Goal: Task Accomplishment & Management: Manage account settings

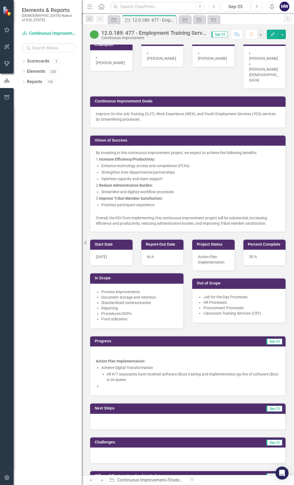
scroll to position [218, 0]
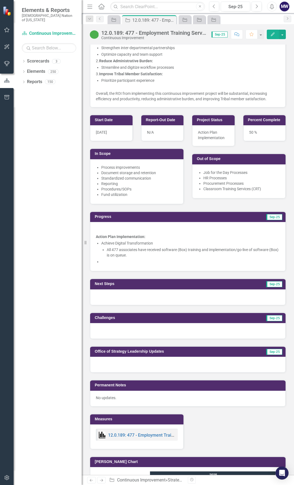
click at [153, 241] on ul "Achieve Digital Transformation All 477 associates have received software (Box) …" at bounding box center [190, 253] width 178 height 24
click at [155, 241] on ul "Achieve Digital Transformation All 477 associates have received software (Box) …" at bounding box center [190, 253] width 178 height 24
click at [139, 259] on li at bounding box center [190, 261] width 178 height 5
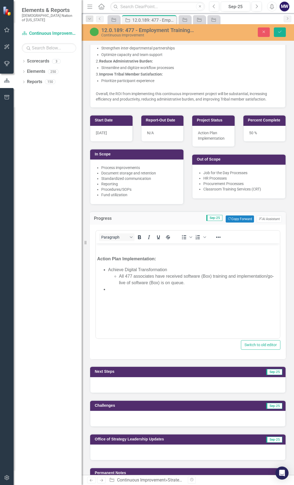
scroll to position [0, 0]
click at [114, 253] on body "Action Plan Implementation: Achieve Digital Transformation All 477 associates h…" at bounding box center [188, 285] width 184 height 82
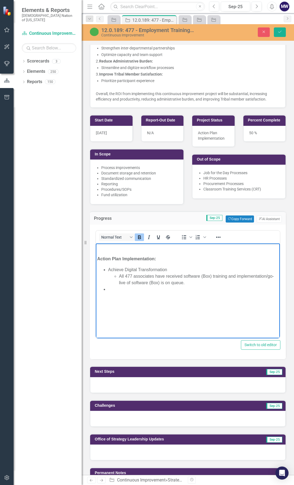
click at [98, 259] on strong "Action Plan Implementation:" at bounding box center [126, 259] width 59 height 5
click at [121, 290] on li "Rich Text Area. Press ALT-0 for help." at bounding box center [193, 289] width 170 height 7
click at [109, 270] on li "Achieve Digital Transformation All 477 associates have received software (Box) …" at bounding box center [193, 277] width 170 height 20
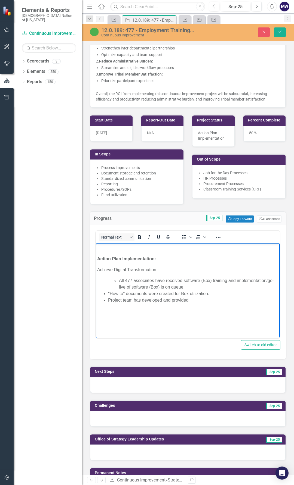
click at [191, 300] on li "Project team has developed and provided" at bounding box center [193, 300] width 170 height 7
click at [140, 274] on body "Action Plan Implementation: Achieve Digital Transformation All 477 associates h…" at bounding box center [188, 285] width 184 height 82
click at [119, 282] on li "All 477 associates have received software (Box) training and implementation/go-…" at bounding box center [198, 284] width 159 height 13
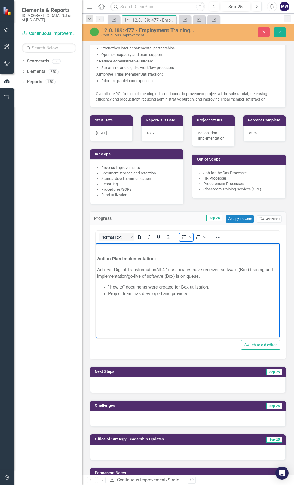
click at [184, 235] on icon "Bullet list" at bounding box center [184, 237] width 4 height 4
click at [108, 270] on ul "Achieve Digital Transformation All 477 associates have received software (Box) …" at bounding box center [187, 283] width 181 height 33
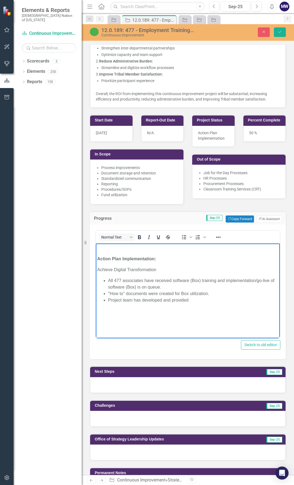
click at [204, 297] on li "Project team has developed and provided" at bounding box center [193, 300] width 170 height 7
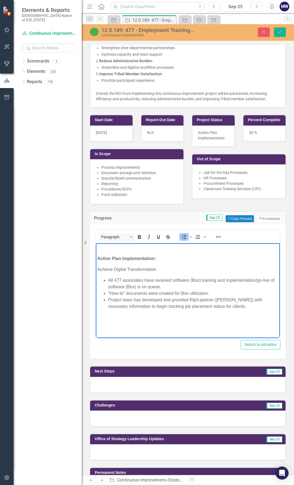
scroll to position [218, 0]
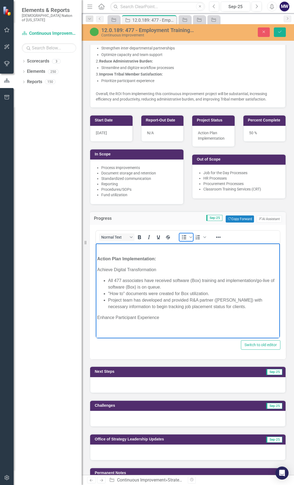
click at [181, 234] on icon "Bullet list" at bounding box center [184, 237] width 7 height 7
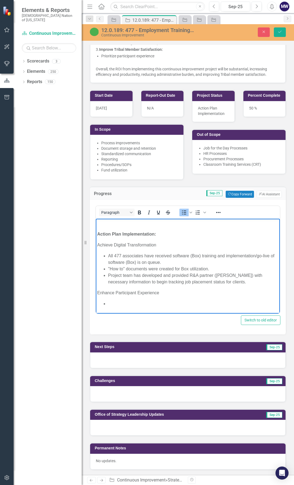
scroll to position [272, 0]
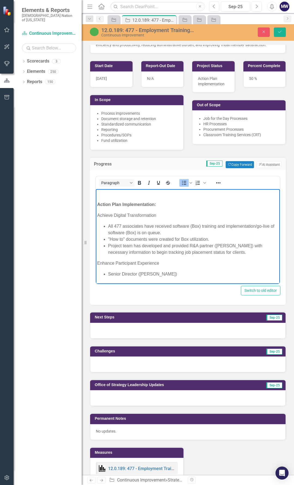
click at [109, 275] on li "Senior Director ([PERSON_NAME])" at bounding box center [193, 274] width 170 height 7
click at [212, 275] on li "Career Development Senior Director ([PERSON_NAME])" at bounding box center [193, 274] width 170 height 7
click at [262, 274] on li "Career Development Senior Director ([PERSON_NAME]) met with Chahtapreneur" at bounding box center [193, 274] width 170 height 7
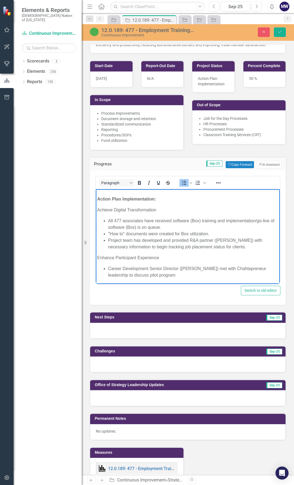
scroll to position [6, 0]
click at [182, 275] on li "Career Development Senior Director ([PERSON_NAME]) met with Chahtapreneur leade…" at bounding box center [193, 271] width 170 height 13
drag, startPoint x: 178, startPoint y: 277, endPoint x: 159, endPoint y: 276, distance: 18.5
click at [159, 276] on li "Career Development Senior Director ([PERSON_NAME]) met with Chahtapreneur leade…" at bounding box center [193, 271] width 170 height 13
drag, startPoint x: 207, startPoint y: 274, endPoint x: 186, endPoint y: 275, distance: 20.9
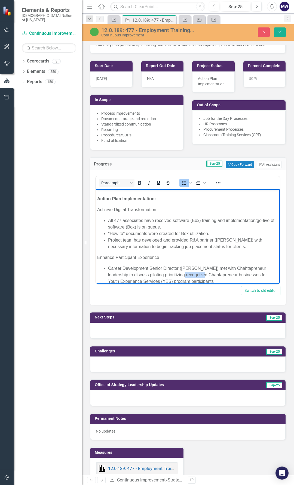
click at [186, 275] on li "Career Development Senior Director ([PERSON_NAME]) met with Chahtapreneur leade…" at bounding box center [193, 275] width 170 height 20
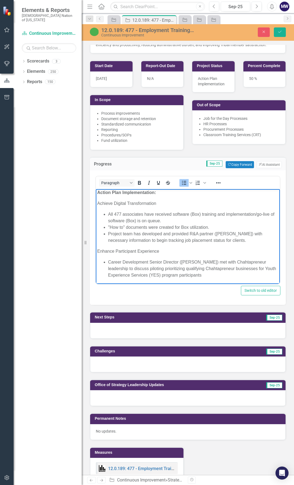
scroll to position [12, 0]
click at [220, 277] on li "Career Development Senior Director ([PERSON_NAME]) met with Chahtapreneur leade…" at bounding box center [193, 269] width 170 height 20
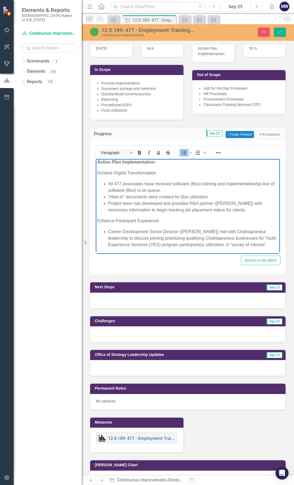
scroll to position [326, 0]
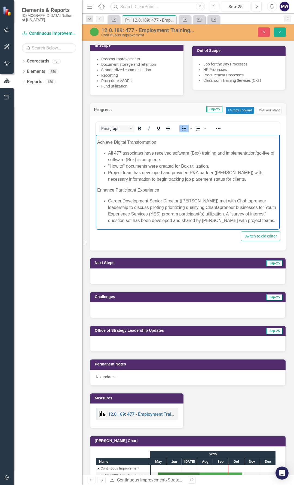
click at [129, 209] on li "Career Development Senior Director ([PERSON_NAME]) met with Chahtapreneur leade…" at bounding box center [193, 211] width 170 height 26
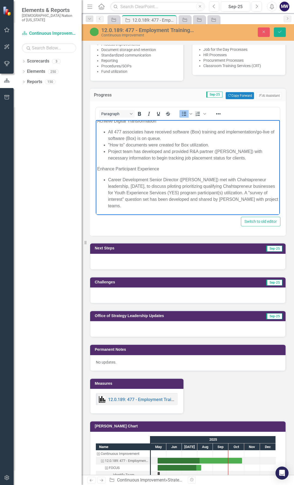
scroll to position [353, 0]
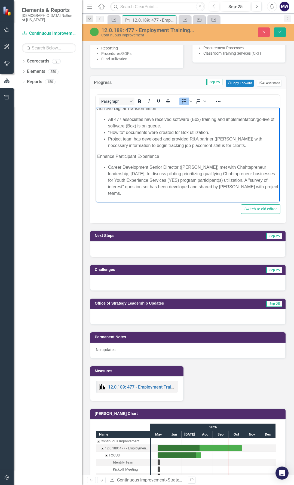
click at [207, 175] on li "Career Development Senior Director ([PERSON_NAME]) met with Chahtapreneur leade…" at bounding box center [193, 180] width 170 height 33
click at [235, 175] on li "Career Development Senior Director ([PERSON_NAME]) met with Chahtapreneur leade…" at bounding box center [193, 180] width 170 height 33
click at [280, 34] on button "Save" at bounding box center [280, 32] width 12 height 10
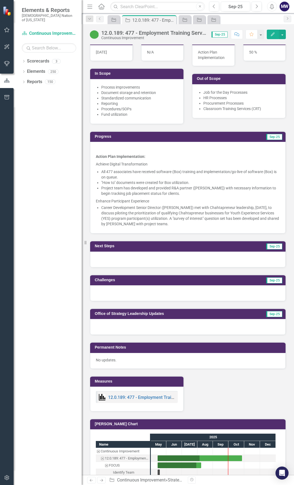
scroll to position [299, 0]
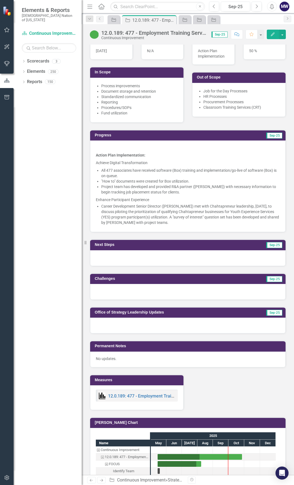
click at [106, 250] on div at bounding box center [187, 258] width 195 height 16
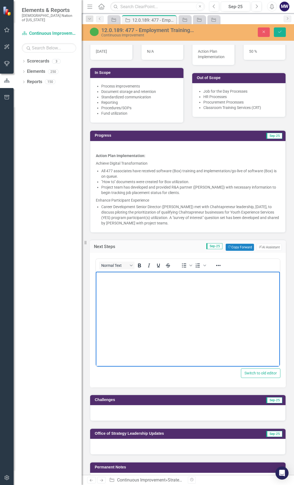
click at [122, 290] on body "Rich Text Area. Press ALT-0 for help." at bounding box center [188, 313] width 184 height 82
click at [146, 294] on body "Rich Text Area. Press ALT-0 for help." at bounding box center [188, 313] width 184 height 82
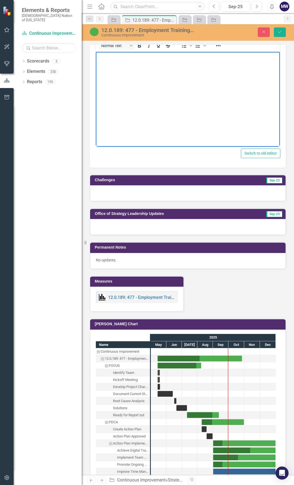
scroll to position [625, 0]
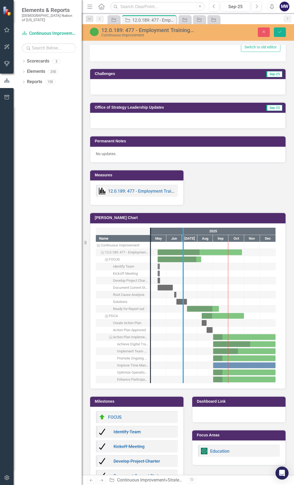
drag, startPoint x: 150, startPoint y: 338, endPoint x: 183, endPoint y: 343, distance: 33.3
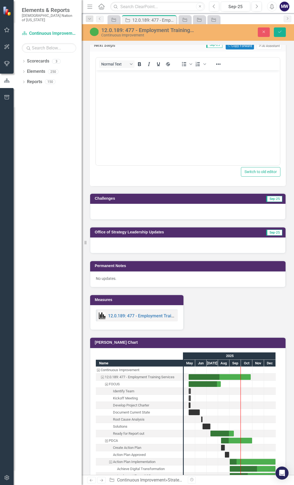
scroll to position [462, 0]
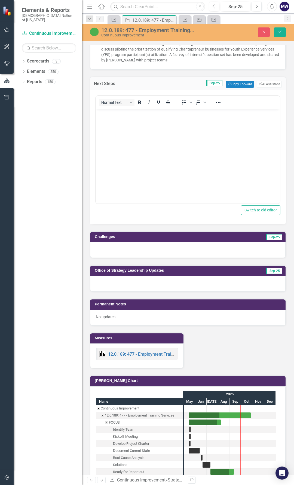
click at [110, 127] on body "Rich Text Area. Press ALT-0 for help." at bounding box center [188, 149] width 184 height 82
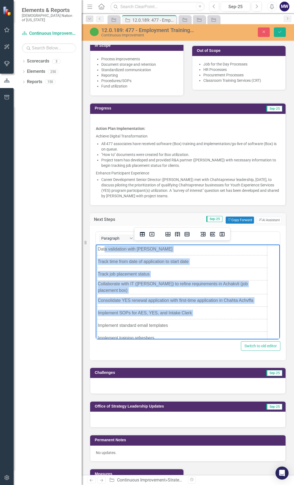
scroll to position [0, 0]
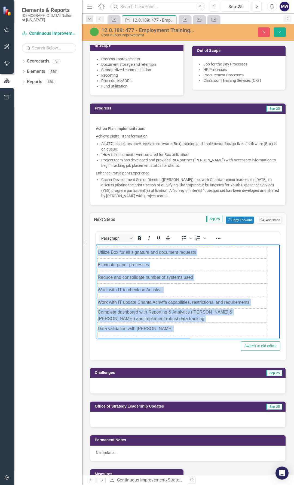
drag, startPoint x: 206, startPoint y: 334, endPoint x: 97, endPoint y: 213, distance: 163.3
click at [97, 244] on html "Utilize Box for all signature and document requests Eliminate paper processes R…" at bounding box center [188, 360] width 184 height 232
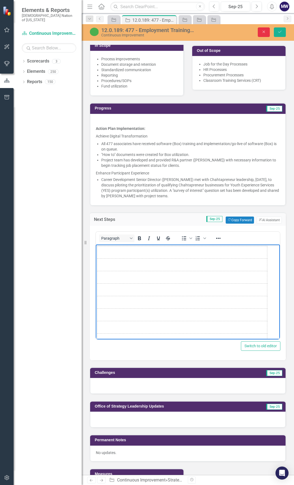
click at [259, 35] on button "Close" at bounding box center [263, 32] width 12 height 10
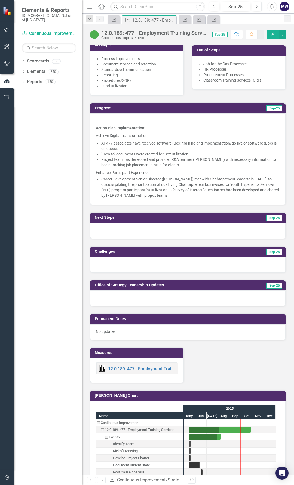
click at [126, 223] on div at bounding box center [187, 231] width 195 height 16
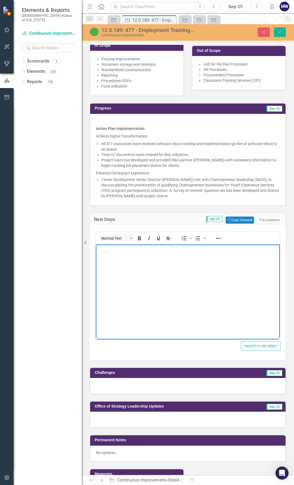
paste body "Rich Text Area. Press ALT-0 for help."
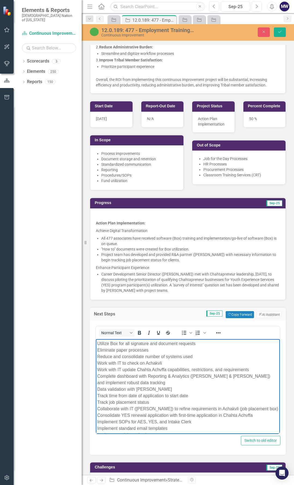
scroll to position [218, 0]
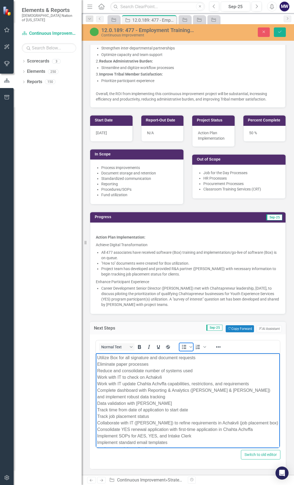
click at [185, 344] on icon "Bullet list" at bounding box center [184, 347] width 7 height 7
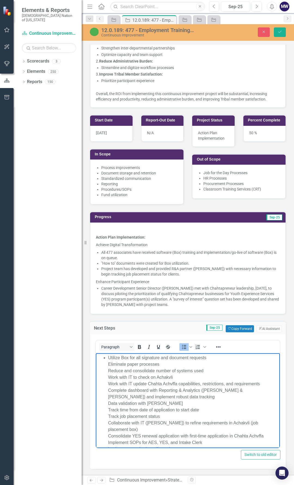
scroll to position [1, 0]
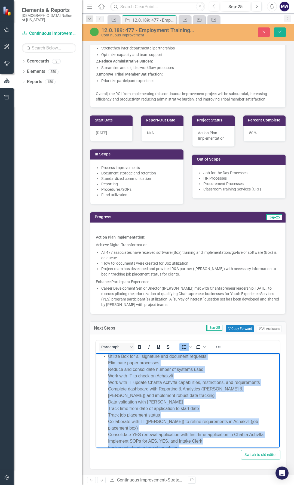
click at [107, 357] on ul "Utilize Box for all signature and document requests Eliminate paper processes R…" at bounding box center [187, 421] width 181 height 137
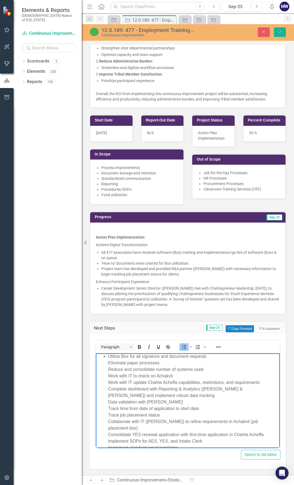
click at [107, 365] on ul "Utilize Box for all signature and document requests Eliminate paper processes R…" at bounding box center [187, 421] width 181 height 137
click at [181, 344] on icon "Bullet list" at bounding box center [184, 347] width 7 height 7
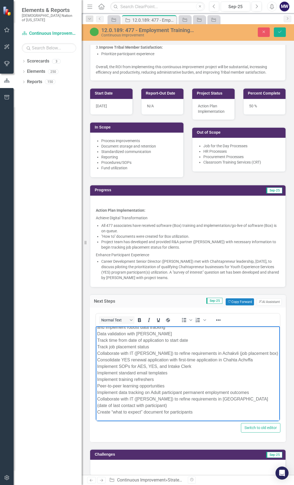
scroll to position [245, 0]
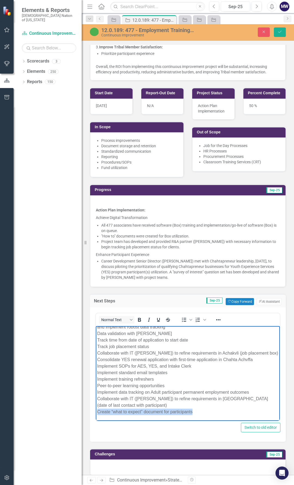
drag, startPoint x: 191, startPoint y: 411, endPoint x: 91, endPoint y: 410, distance: 100.1
click at [96, 410] on html "Utilize Box for all signature and document requests Eliminate paper processes R…" at bounding box center [188, 352] width 184 height 138
click at [183, 316] on span "Bullet list" at bounding box center [183, 320] width 9 height 8
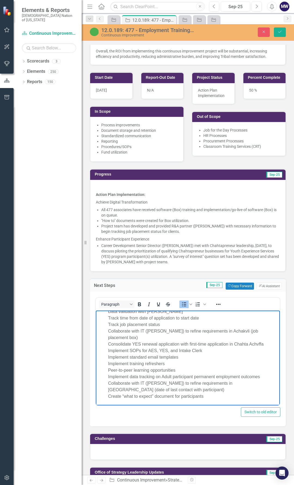
scroll to position [326, 0]
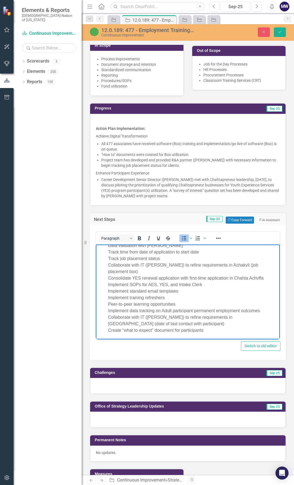
click at [209, 332] on li "Utilize Box for all signature and document requests Eliminate paper processes R…" at bounding box center [193, 265] width 170 height 137
click at [207, 327] on li "Utilize Box for all signature and document requests Eliminate paper processes R…" at bounding box center [193, 265] width 170 height 137
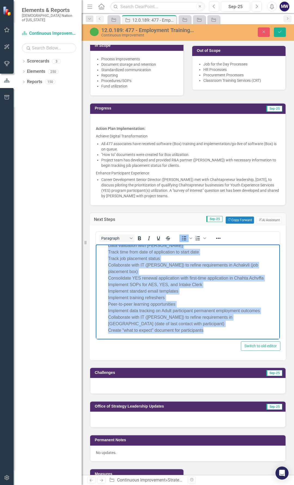
scroll to position [0, 0]
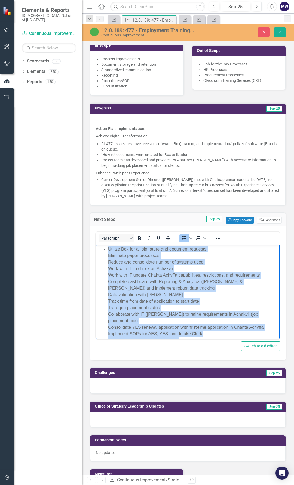
drag, startPoint x: 209, startPoint y: 329, endPoint x: 82, endPoint y: 222, distance: 166.4
click at [96, 244] on html "Utilize Box for all signature and document requests Eliminate paper processes R…" at bounding box center [188, 316] width 184 height 144
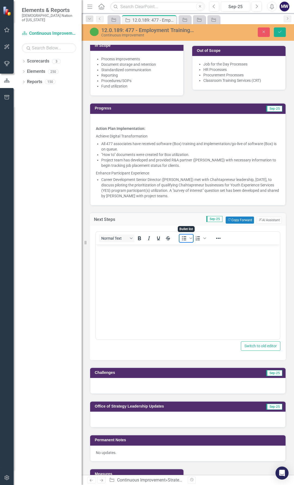
click at [185, 236] on icon "Bullet list" at bounding box center [184, 238] width 4 height 4
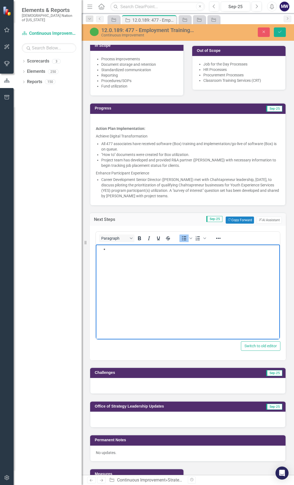
click at [120, 249] on li "Rich Text Area. Press ALT-0 for help." at bounding box center [193, 249] width 170 height 7
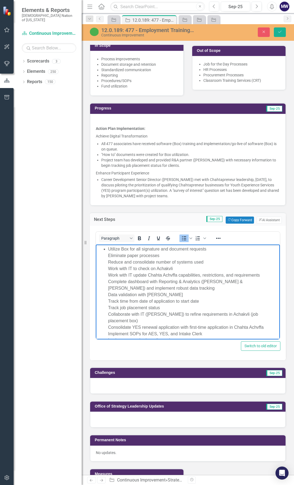
click at [212, 250] on li "Utilize Box for all signature and document requests Eliminate paper processes R…" at bounding box center [193, 314] width 170 height 137
click at [107, 256] on ul "Utilize Box for all signature and document requests Eliminate paper processes R…" at bounding box center [187, 314] width 181 height 137
click at [108, 260] on li "Eliminate paper processes Reduce and consolidate number of systems used Work wi…" at bounding box center [193, 317] width 170 height 131
click at [107, 267] on ul "Utilize Box for all signature and document requests Eliminate paper processes R…" at bounding box center [187, 314] width 181 height 137
click at [108, 275] on li "Work with IT to check on Achakvli Work with IT update Chahta Achvffa capabiliti…" at bounding box center [193, 323] width 170 height 117
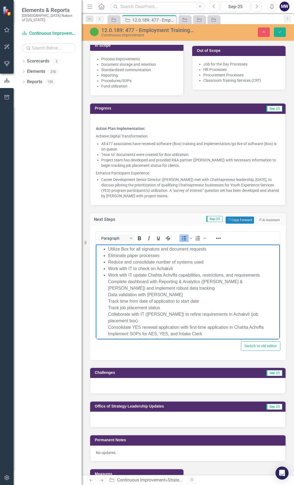
click at [107, 281] on ul "Utilize Box for all signature and document requests Eliminate paper processes R…" at bounding box center [187, 314] width 181 height 137
click at [108, 288] on li "Complete dashboard with Reporting & Analytics ([PERSON_NAME] & [PERSON_NAME]) a…" at bounding box center [193, 330] width 170 height 104
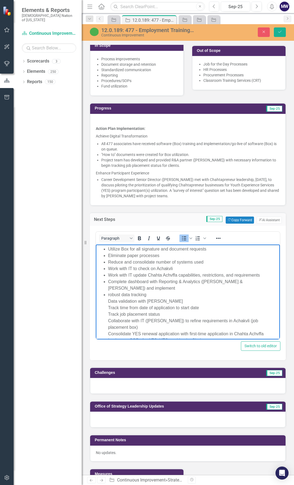
click at [107, 295] on ul "Utilize Box for all signature and document requests Eliminate paper processes R…" at bounding box center [187, 318] width 181 height 144
click at [108, 300] on li "Data validation with [PERSON_NAME] Track time from date of application to start…" at bounding box center [193, 343] width 170 height 91
click at [106, 307] on ul "Utilize Box for all signature and document requests Eliminate paper processes R…" at bounding box center [187, 318] width 181 height 144
click at [107, 315] on ul "Utilize Box for all signature and document requests Eliminate paper processes R…" at bounding box center [187, 318] width 181 height 144
click at [108, 319] on li "Collaborate with IT ([PERSON_NAME]) to refine requirements in Achakvli (job pla…" at bounding box center [193, 354] width 170 height 72
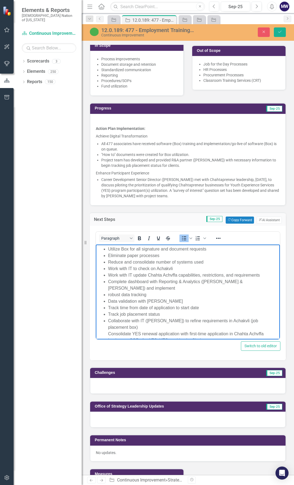
click at [107, 326] on ul "Utilize Box for all signature and document requests Eliminate paper processes R…" at bounding box center [187, 318] width 181 height 144
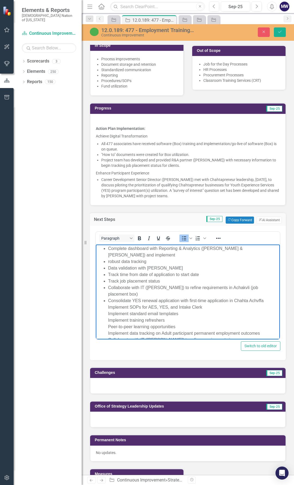
scroll to position [49, 0]
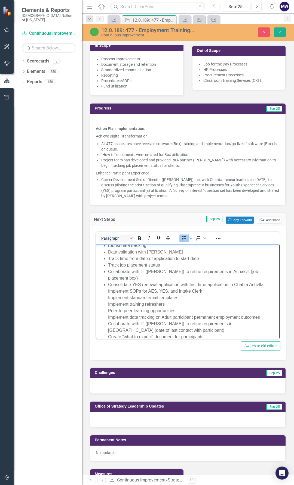
click at [107, 285] on ul "Utilize Box for all signature and document requests Eliminate paper processes R…" at bounding box center [187, 269] width 181 height 144
click at [107, 291] on ul "Utilize Box for all signature and document requests Eliminate paper processes R…" at bounding box center [187, 269] width 181 height 144
click at [107, 298] on ul "Utilize Box for all signature and document requests Eliminate paper processes R…" at bounding box center [187, 269] width 181 height 144
click at [108, 304] on li "Implement training refreshers Peer-to-peer learning opportunities Implement dat…" at bounding box center [193, 320] width 170 height 39
click at [107, 310] on ul "Utilize Box for all signature and document requests Eliminate paper processes R…" at bounding box center [187, 269] width 181 height 144
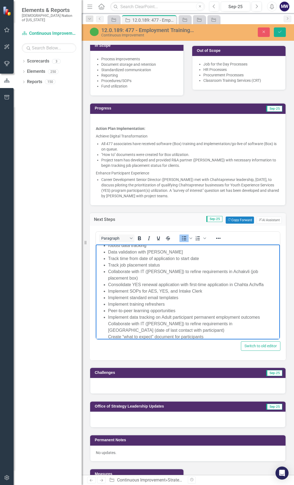
click at [110, 319] on li "Implement data tracking on Adult participant permanent employment outcomes Coll…" at bounding box center [193, 327] width 170 height 26
click at [108, 318] on li "Implement data tracking on Adult participant permanent employment outcomes Coll…" at bounding box center [193, 327] width 170 height 26
click at [107, 322] on ul "Utilize Box for all signature and document requests Eliminate paper processes R…" at bounding box center [187, 269] width 181 height 144
click at [108, 328] on li "Collaborate with IT ([PERSON_NAME]) to refine requirements in Achakvli (date of…" at bounding box center [193, 331] width 170 height 20
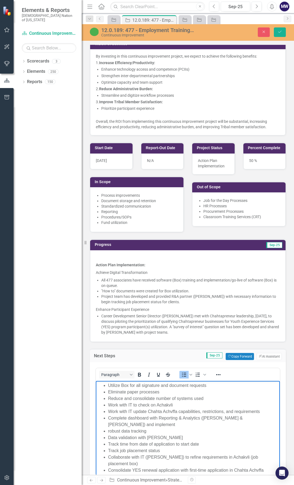
scroll to position [190, 0]
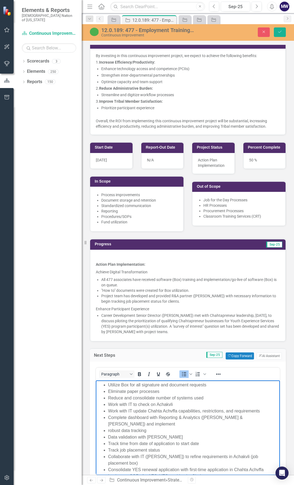
click at [210, 384] on li "Utilize Box for all signature and document requests" at bounding box center [193, 385] width 170 height 7
click at [108, 384] on li "Utilize Box for all signature and document requests" at bounding box center [193, 385] width 170 height 7
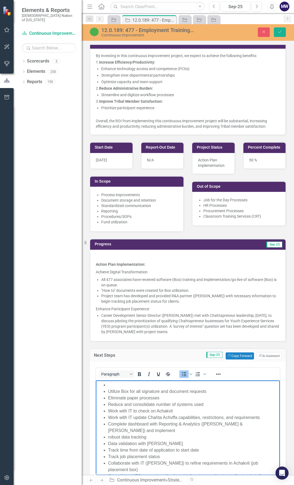
click at [110, 385] on li "Rich Text Area. Press ALT-0 for help." at bounding box center [193, 385] width 170 height 7
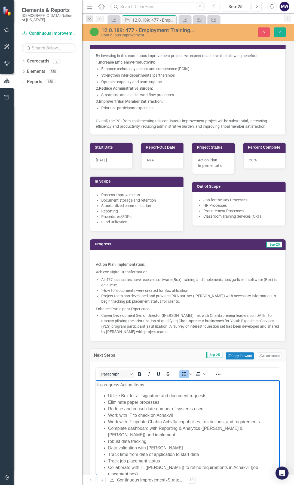
click at [147, 445] on li "Data validation with [PERSON_NAME]" at bounding box center [193, 448] width 170 height 7
click at [147, 388] on body "In-progress Action Items Utilize Box for all signature and document requests El…" at bounding box center [188, 460] width 184 height 161
click at [149, 385] on p "In-progress Action Items" at bounding box center [187, 385] width 181 height 7
click at [147, 445] on li "Data validation with [PERSON_NAME]" at bounding box center [193, 448] width 170 height 7
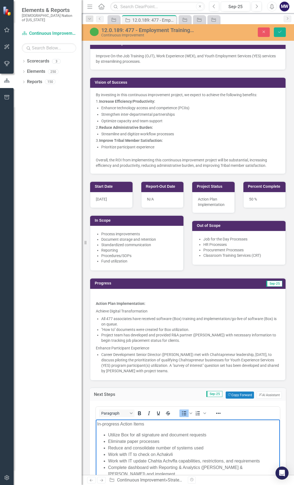
scroll to position [136, 0]
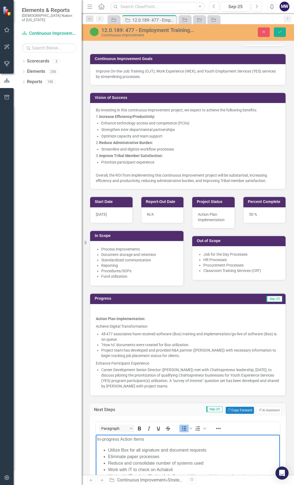
click at [148, 441] on p "In-progress Action Items" at bounding box center [187, 439] width 181 height 7
drag, startPoint x: 200, startPoint y: 440, endPoint x: 91, endPoint y: 441, distance: 109.0
click at [141, 425] on icon "Bold" at bounding box center [139, 428] width 7 height 7
click at [236, 462] on li "Reduce and consolidate number of systems used" at bounding box center [193, 463] width 170 height 7
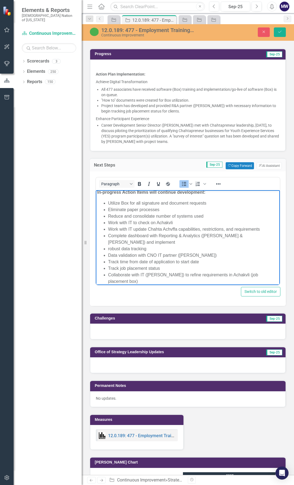
scroll to position [0, 0]
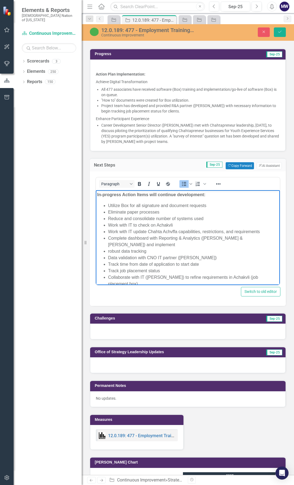
click at [133, 230] on li "Work with IT update Chahta Achvffa capabilities, restrictions, and requirements" at bounding box center [193, 231] width 170 height 7
drag, startPoint x: 234, startPoint y: 240, endPoint x: 201, endPoint y: 238, distance: 32.6
click at [201, 238] on li "Complete dashboard with Reporting & Analytics ([PERSON_NAME] & [PERSON_NAME]) a…" at bounding box center [193, 241] width 170 height 13
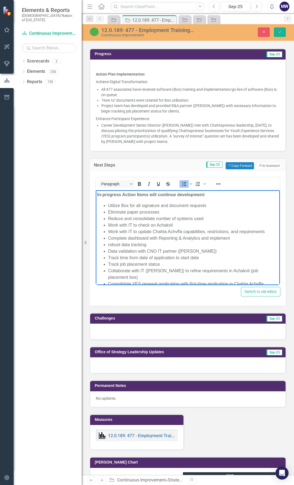
drag, startPoint x: 108, startPoint y: 246, endPoint x: 116, endPoint y: 250, distance: 9.1
click at [108, 246] on li "robust data tracking" at bounding box center [193, 244] width 170 height 7
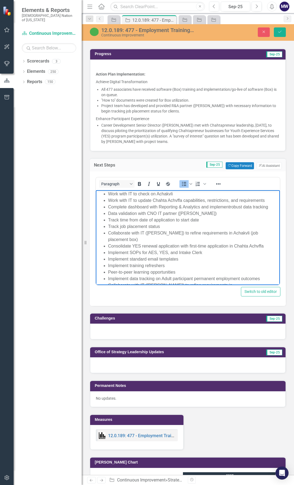
scroll to position [26, 0]
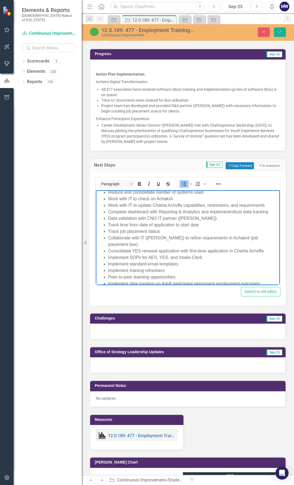
click at [140, 238] on li "Collaborate with IT ([PERSON_NAME]) to refine requirements in Achakvli (job pla…" at bounding box center [193, 241] width 170 height 13
drag, startPoint x: 200, startPoint y: 243, endPoint x: 157, endPoint y: 243, distance: 43.2
click at [157, 243] on li "Collaborate with CNO IT Business Relationship Manager ([PERSON_NAME]) to refine…" at bounding box center [193, 241] width 170 height 13
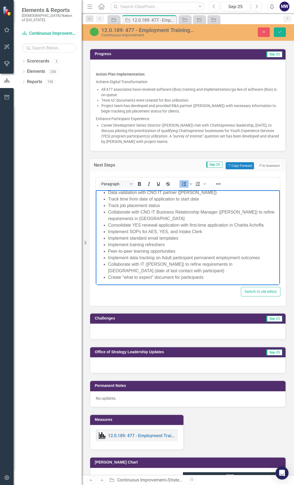
scroll to position [54, 0]
drag, startPoint x: 205, startPoint y: 230, endPoint x: 141, endPoint y: 228, distance: 64.2
click at [141, 228] on li "Implement SOPs for AES, YES, and Intake Clerk" at bounding box center [193, 230] width 170 height 7
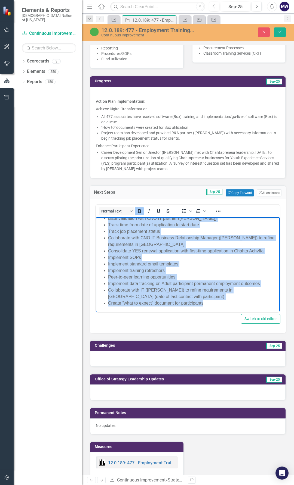
scroll to position [0, 0]
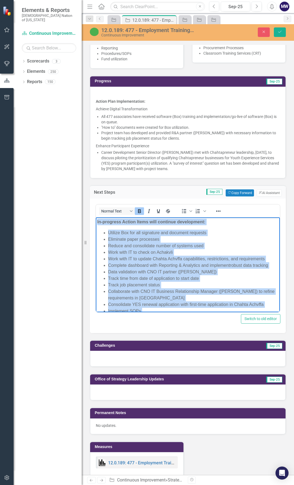
drag, startPoint x: 207, startPoint y: 302, endPoint x: 201, endPoint y: 417, distance: 114.4
click at [97, 217] on html "In-progress Action Items will continue development: Utilize Box for all signatu…" at bounding box center [188, 291] width 184 height 148
click at [138, 208] on icon "Bold" at bounding box center [139, 211] width 7 height 7
click at [155, 250] on li "Work with IT to check on Achakvli" at bounding box center [193, 252] width 170 height 7
drag, startPoint x: 197, startPoint y: 299, endPoint x: 100, endPoint y: 235, distance: 116.2
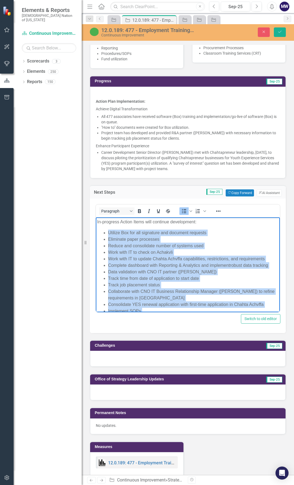
click at [100, 235] on ul "Utilize Box for all signature and document requests Eliminate paper processes R…" at bounding box center [187, 294] width 181 height 131
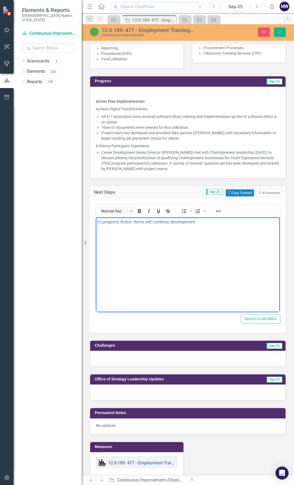
click at [98, 221] on p "In-progress Action Items will continue development" at bounding box center [187, 222] width 181 height 7
click at [129, 223] on p "All in-progress Action Items will continue development" at bounding box center [187, 222] width 181 height 7
click at [141, 222] on p "All in-progress action Items will continue development" at bounding box center [187, 222] width 181 height 7
click at [213, 221] on p "All in-progress action items will continue development" at bounding box center [187, 222] width 181 height 7
drag, startPoint x: 135, startPoint y: 231, endPoint x: 123, endPoint y: 231, distance: 12.5
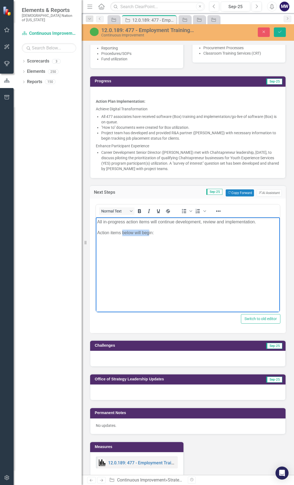
click at [123, 231] on p "Action items below will begin:" at bounding box center [187, 232] width 181 height 7
click at [183, 240] on body "All in-progress action items will continue development, review and implementati…" at bounding box center [188, 258] width 184 height 82
drag, startPoint x: 154, startPoint y: 231, endPoint x: 191, endPoint y: 433, distance: 204.6
click at [96, 231] on html "All in-progress action items will continue development, review and implementati…" at bounding box center [188, 258] width 184 height 82
click at [167, 245] on body "All in-progress action items will continue development, review and implementati…" at bounding box center [188, 258] width 184 height 82
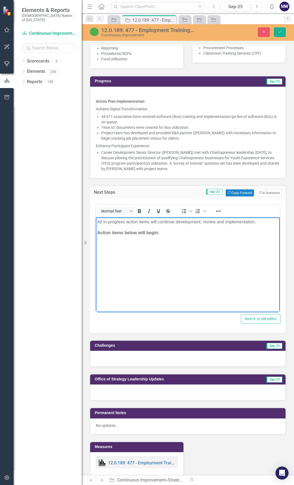
click at [168, 247] on body "All in-progress action items will continue development, review and implementati…" at bounding box center [188, 258] width 184 height 82
click at [182, 208] on icon "Bullet list" at bounding box center [184, 211] width 7 height 7
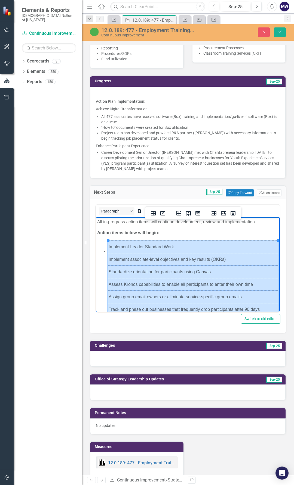
drag, startPoint x: 225, startPoint y: 292, endPoint x: 119, endPoint y: 251, distance: 113.8
click at [119, 251] on tbody "Implement Leader Standard Work Implement associate-level objectives and key res…" at bounding box center [193, 294] width 170 height 107
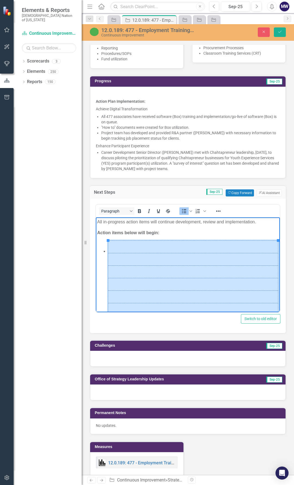
click at [102, 270] on ul "Rich Text Area. Press ALT-0 for help." at bounding box center [187, 294] width 181 height 108
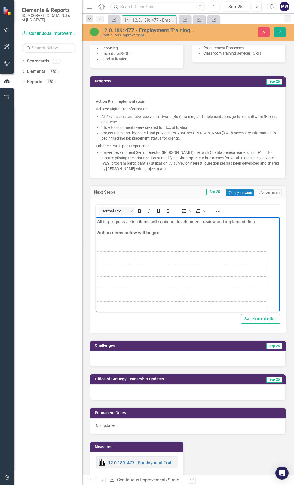
click at [133, 282] on td "Rich Text Area. Press ALT-0 for help." at bounding box center [182, 283] width 170 height 13
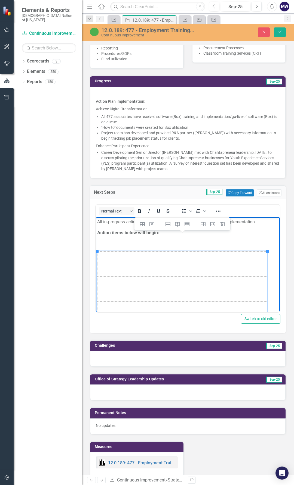
click at [117, 244] on p "Rich Text Area. Press ALT-0 for help." at bounding box center [187, 243] width 181 height 7
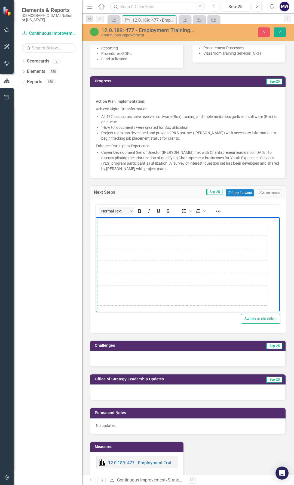
scroll to position [37, 0]
click at [269, 299] on body "All in-progress action items will continue development, review and implementati…" at bounding box center [188, 246] width 184 height 132
click at [172, 301] on td "Rich Text Area. Press ALT-0 for help." at bounding box center [182, 297] width 170 height 13
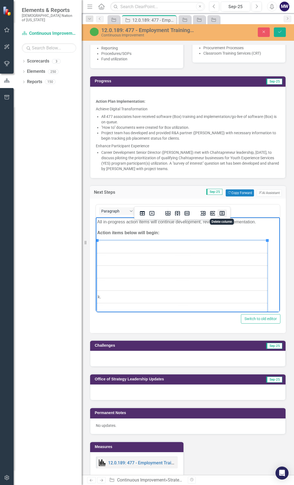
click at [220, 214] on icon "Delete column" at bounding box center [221, 213] width 5 height 4
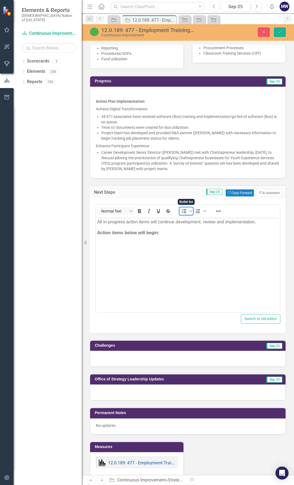
click at [180, 207] on span "Bullet list" at bounding box center [183, 211] width 9 height 8
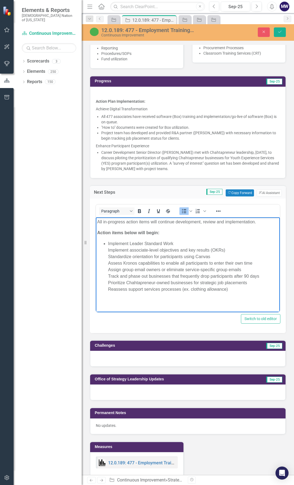
click at [108, 245] on li "Implement Leader Standard Work Implement associate-level objectives and key res…" at bounding box center [193, 266] width 170 height 52
click at [108, 249] on li "Implement Leader Standard Work Implement associate-level objectives and key res…" at bounding box center [193, 266] width 170 height 52
click at [108, 256] on li "Implement associate-level objectives and key results (OKRs) Standardize orienta…" at bounding box center [193, 270] width 170 height 46
click at [108, 263] on ul "Implement Leader Standard Work Implement associate-level objectives and key res…" at bounding box center [187, 266] width 181 height 52
click at [110, 272] on li "Assess Kronos capabilities to enable all participants to enter their own time A…" at bounding box center [193, 276] width 170 height 33
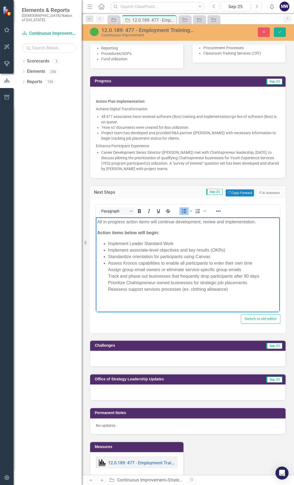
click at [107, 270] on ul "Implement Leader Standard Work Implement associate-level objectives and key res…" at bounding box center [187, 266] width 181 height 52
click at [108, 277] on li "Assign group email owners or eliminate service-specific group emails Track and …" at bounding box center [193, 279] width 170 height 26
click at [108, 283] on li "Track and phase out businesses that frequently drop participants after 90 days …" at bounding box center [193, 283] width 170 height 20
click at [107, 289] on ul "Implement Leader Standard Work Implement associate-level objectives and key res…" at bounding box center [187, 266] width 181 height 52
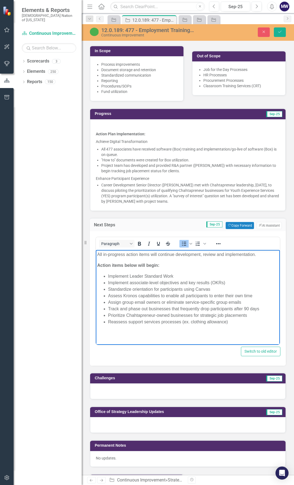
scroll to position [299, 0]
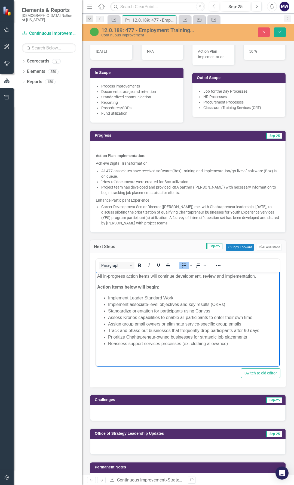
drag, startPoint x: 259, startPoint y: 277, endPoint x: 376, endPoint y: 545, distance: 292.4
click at [259, 277] on p "All in-progress action items will continue development, review and implementati…" at bounding box center [187, 276] width 181 height 7
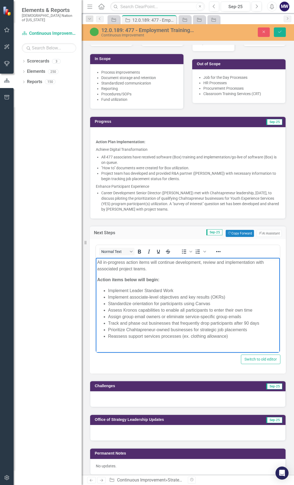
scroll to position [326, 0]
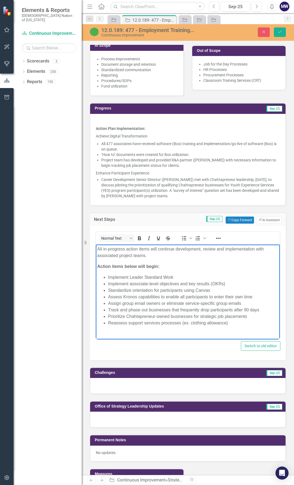
click at [158, 266] on strong "Action items below will begin:" at bounding box center [128, 266] width 62 height 5
click at [278, 32] on icon "Save" at bounding box center [279, 32] width 5 height 4
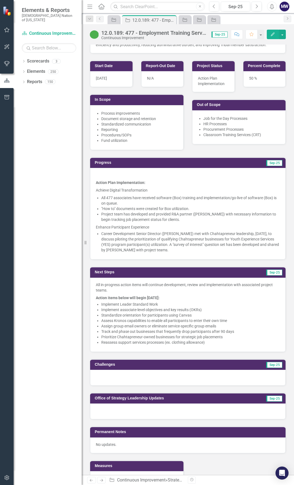
scroll to position [272, 0]
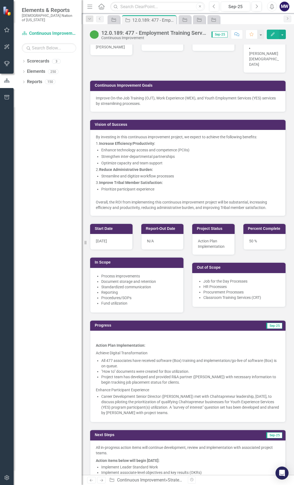
scroll to position [136, 0]
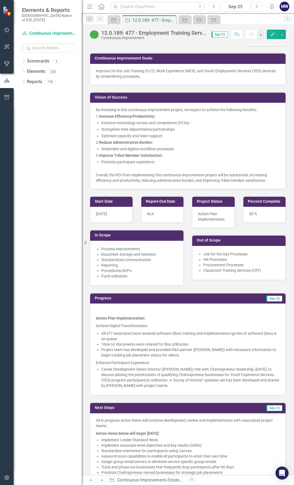
click at [156, 308] on p at bounding box center [188, 311] width 184 height 7
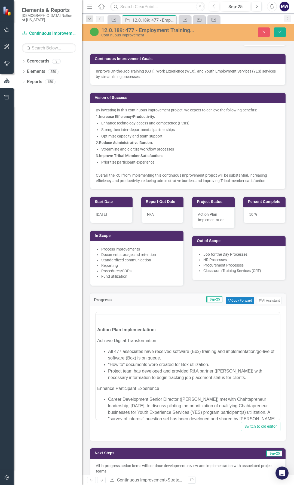
scroll to position [0, 0]
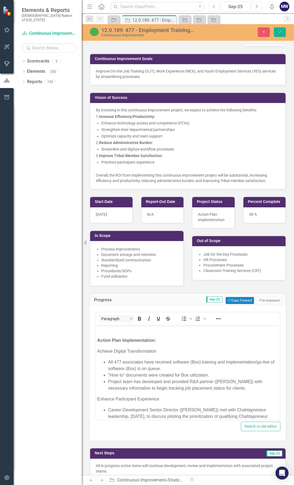
click at [117, 333] on p "Rich Text Area. Press ALT-0 for help." at bounding box center [187, 330] width 181 height 7
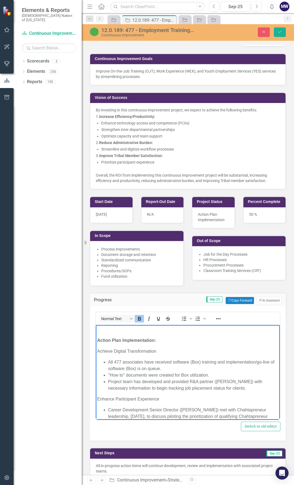
click at [98, 343] on p "Action Plan Implementation:" at bounding box center [187, 340] width 181 height 7
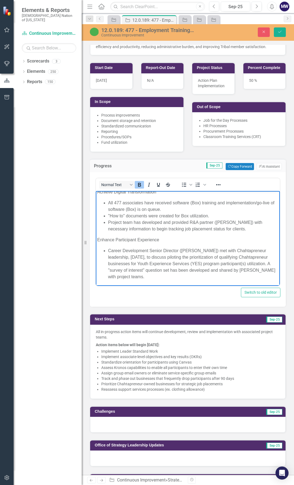
scroll to position [272, 0]
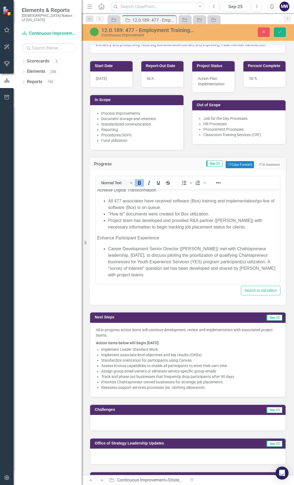
click at [109, 415] on div at bounding box center [187, 423] width 195 height 16
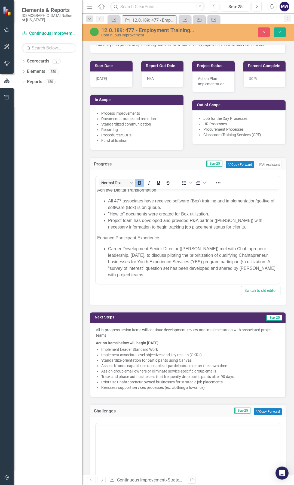
scroll to position [0, 0]
click at [134, 443] on p "Rich Text Area. Press ALT-0 for help." at bounding box center [187, 440] width 181 height 7
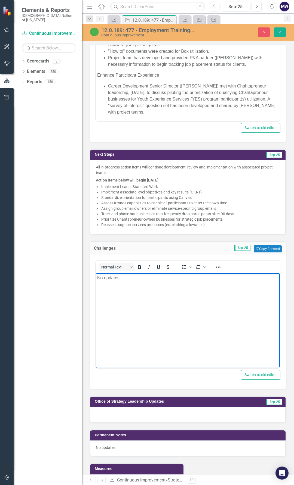
scroll to position [462, 0]
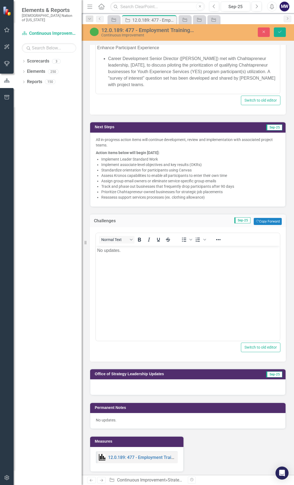
click at [142, 380] on div at bounding box center [187, 388] width 195 height 16
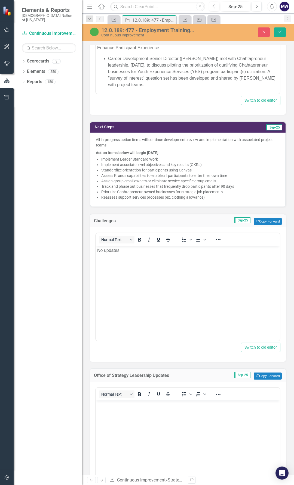
scroll to position [0, 0]
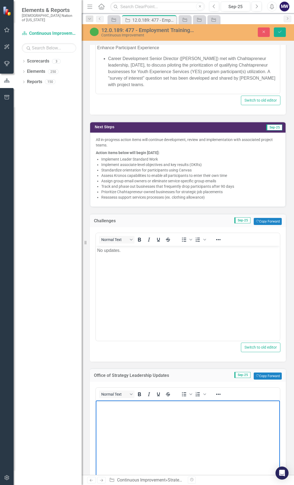
click at [153, 415] on body "Rich Text Area. Press ALT-0 for help." at bounding box center [188, 441] width 184 height 82
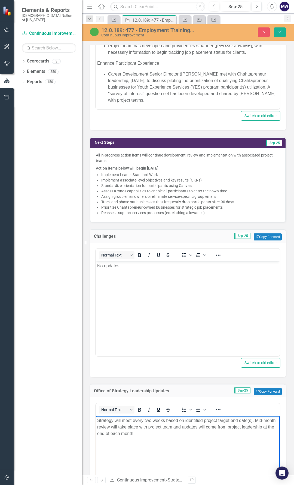
scroll to position [435, 0]
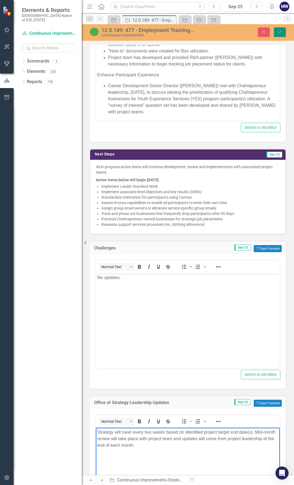
click at [280, 34] on icon "Save" at bounding box center [279, 32] width 5 height 4
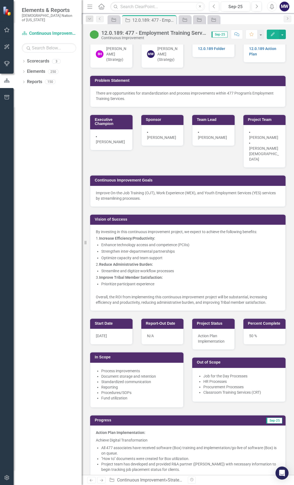
scroll to position [0, 0]
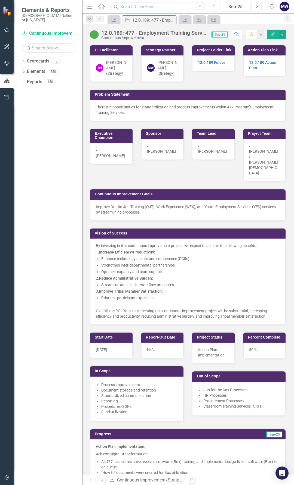
click at [253, 343] on div "50 %" at bounding box center [264, 351] width 42 height 16
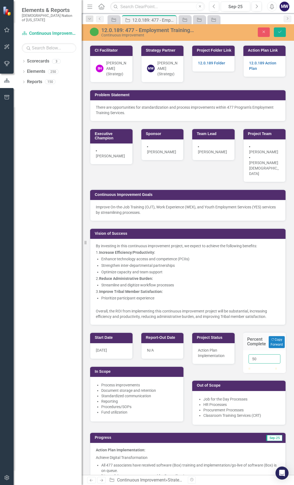
click at [253, 355] on input "50" at bounding box center [264, 359] width 32 height 9
type input "060"
click at [278, 31] on icon "Save" at bounding box center [279, 32] width 5 height 4
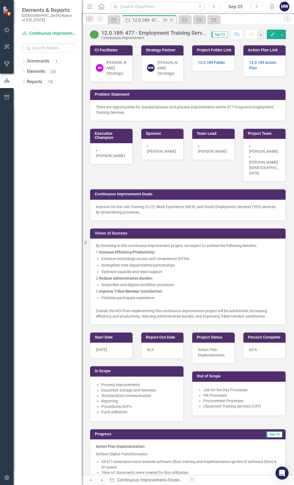
click at [172, 20] on icon "Close" at bounding box center [170, 20] width 5 height 4
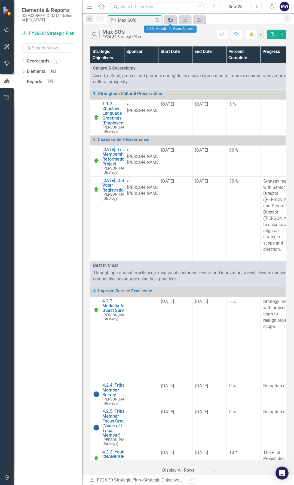
click at [171, 21] on icon at bounding box center [170, 20] width 4 height 4
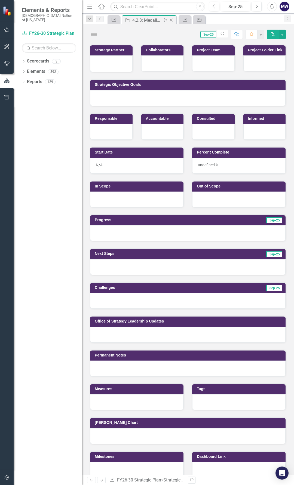
click at [172, 19] on icon "Close" at bounding box center [170, 20] width 5 height 4
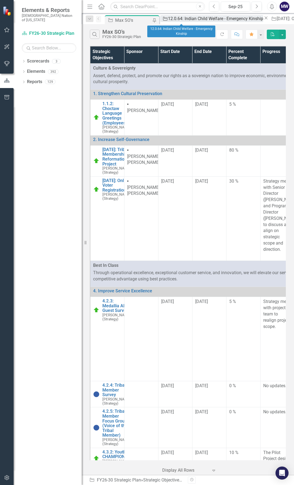
click at [173, 19] on link "Strategic Objective 12.0.64: Indian Child Welfare - Emergency Kinship" at bounding box center [211, 18] width 103 height 7
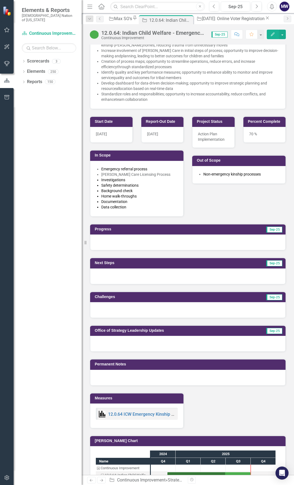
scroll to position [218, 0]
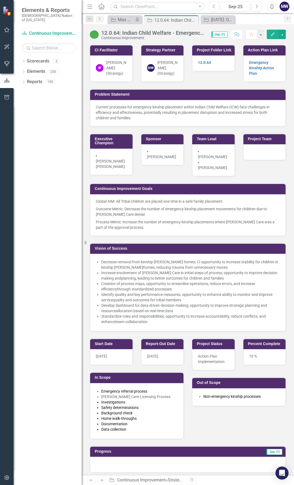
scroll to position [218, 0]
